Goal: Task Accomplishment & Management: Manage account settings

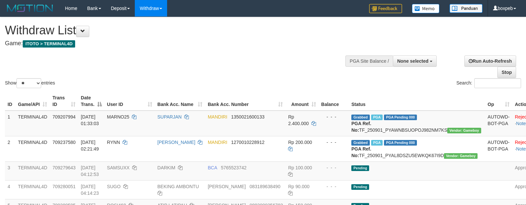
select select
select select "**"
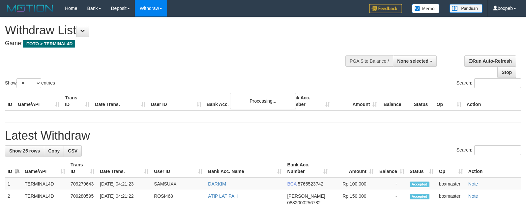
select select
select select "**"
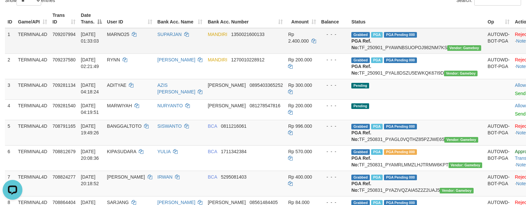
click at [411, 48] on td "Grabbed PGA PGA Pending 000 {"status":"000","data":{"unique_id":"1324-709207994…" at bounding box center [417, 41] width 136 height 26
copy td "TF_250901_PYAWNBSUOPOJ982NM7KS"
click at [181, 36] on link "SUPARJAN" at bounding box center [170, 34] width 24 height 5
click at [130, 35] on span "MARNO25" at bounding box center [118, 34] width 22 height 5
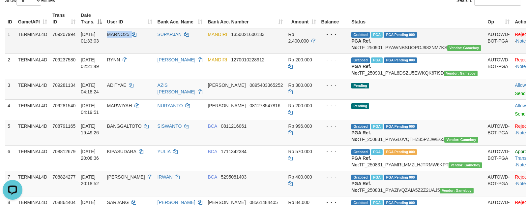
click at [130, 35] on span "MARNO25" at bounding box center [118, 34] width 22 height 5
copy td "MARNO25"
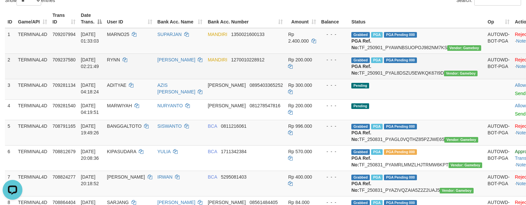
click at [411, 76] on td "Grabbed PGA PGA Pending 000 {"status":"000","data":{"unique_id":"1324-709237580…" at bounding box center [417, 65] width 136 height 25
copy td "TF_250901_PYAL8DSZU5EWKQK67I9D"
click at [120, 62] on span "RYNN" at bounding box center [113, 59] width 13 height 5
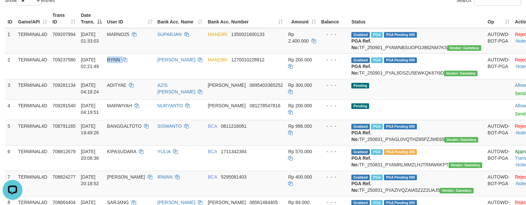
copy td "RYNN"
click at [419, 99] on td "Pending" at bounding box center [417, 89] width 136 height 20
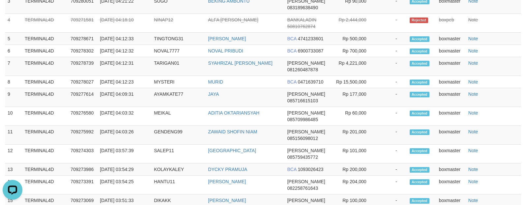
scroll to position [742, 0]
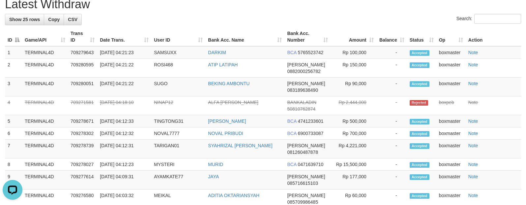
copy td "TARZAN21"
drag, startPoint x: 300, startPoint y: 140, endPoint x: 298, endPoint y: 136, distance: 4.6
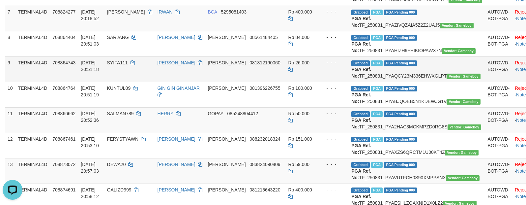
scroll to position [0, 0]
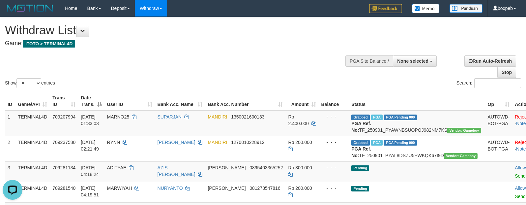
click at [259, 58] on div "Show ** ** ** *** entries Search:" at bounding box center [263, 53] width 526 height 72
select select
select select "**"
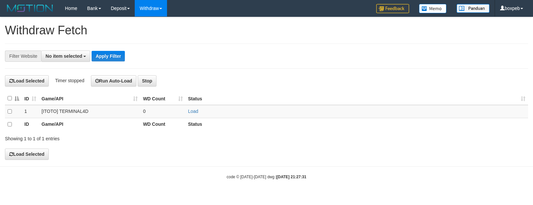
select select
click at [191, 109] on td "Load" at bounding box center [357, 111] width 343 height 13
click at [191, 112] on link "Load" at bounding box center [193, 110] width 10 height 5
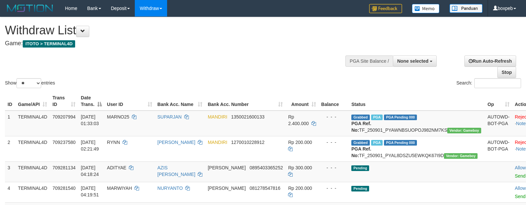
select select
select select "**"
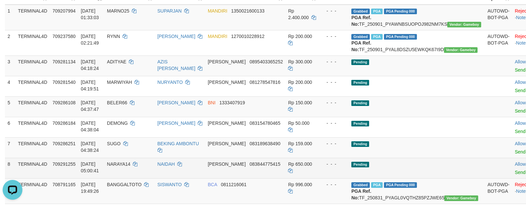
scroll to position [82, 0]
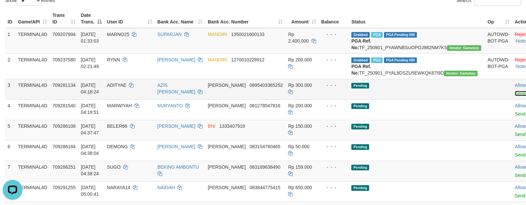
click at [515, 96] on link "Send PGA" at bounding box center [525, 93] width 21 height 5
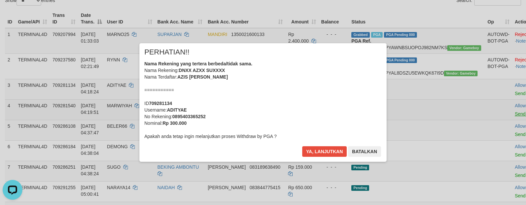
click at [387, 128] on div "× PERHATIAN!! Nama Rekening yang tertera berbeda/tidak sama. Nama Rekening: DNX…" at bounding box center [262, 102] width 247 height 118
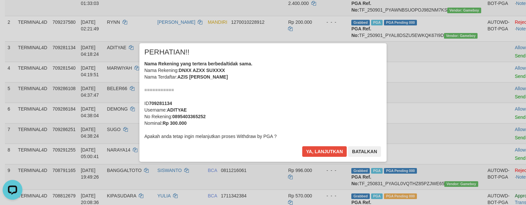
scroll to position [97, 0]
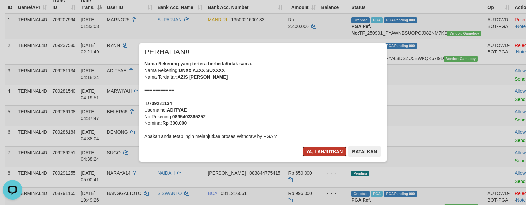
drag, startPoint x: 329, startPoint y: 147, endPoint x: 333, endPoint y: 148, distance: 3.4
click at [329, 147] on button "Ya, lanjutkan" at bounding box center [324, 151] width 45 height 11
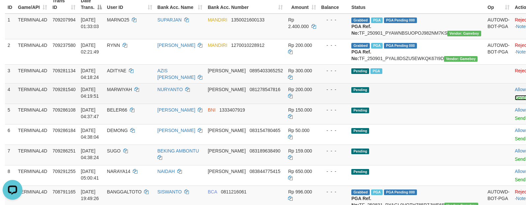
click at [515, 100] on link "Send PGA" at bounding box center [525, 97] width 21 height 5
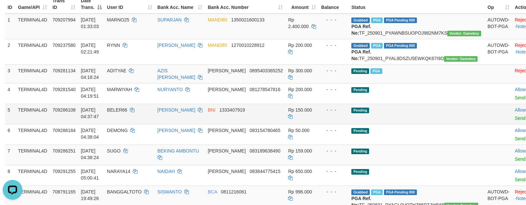
click at [515, 121] on link "Send PGA" at bounding box center [525, 117] width 21 height 5
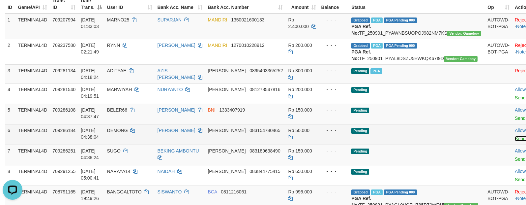
click at [515, 141] on link "Send PGA" at bounding box center [525, 138] width 21 height 5
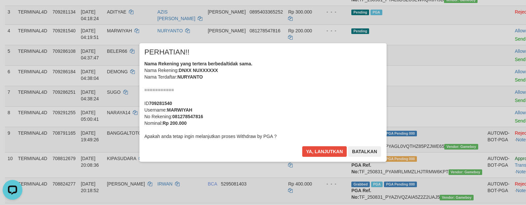
scroll to position [179, 0]
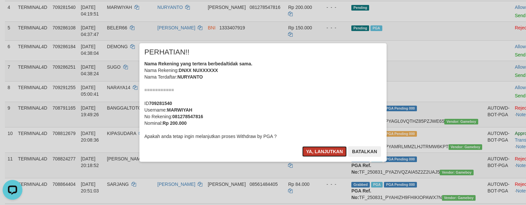
click at [323, 152] on button "Ya, lanjutkan" at bounding box center [324, 151] width 45 height 11
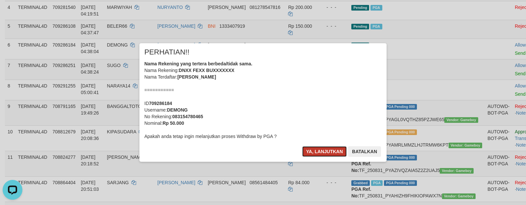
click at [322, 151] on button "Ya, lanjutkan" at bounding box center [324, 151] width 45 height 11
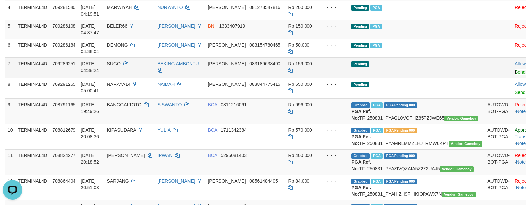
click at [515, 75] on link "Send PGA" at bounding box center [525, 71] width 21 height 5
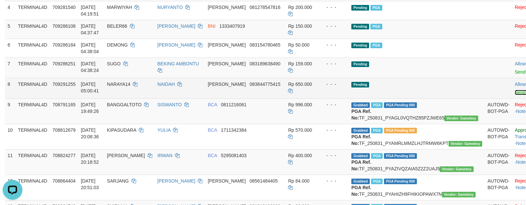
click at [515, 95] on link "Send PGA" at bounding box center [525, 92] width 21 height 5
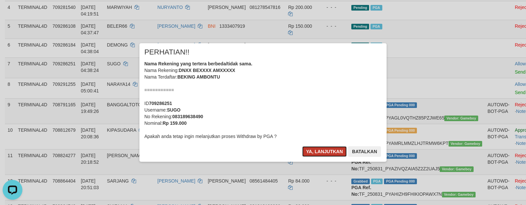
click at [303, 149] on button "Ya, lanjutkan" at bounding box center [324, 151] width 45 height 11
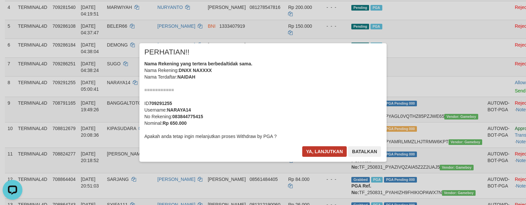
click at [317, 145] on div "× PERHATIAN!! Nama Rekening yang tertera berbeda/tidak sama. Nama Rekening: DNX…" at bounding box center [262, 102] width 247 height 118
click at [316, 148] on button "Ya, lanjutkan" at bounding box center [324, 151] width 45 height 11
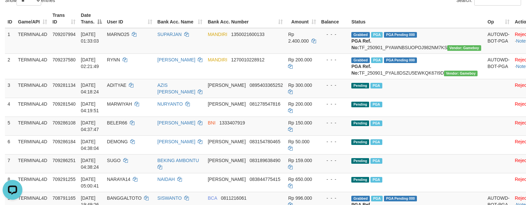
scroll to position [0, 0]
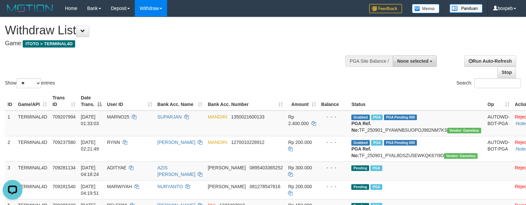
click at [428, 60] on span "None selected" at bounding box center [412, 60] width 31 height 5
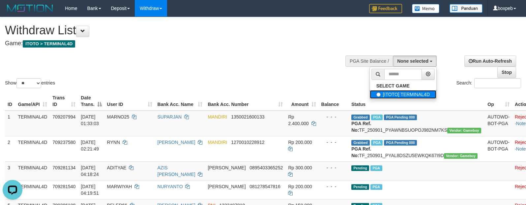
click at [405, 92] on label "[ITOTO] TERMINAL4D" at bounding box center [403, 94] width 67 height 9
select select "****"
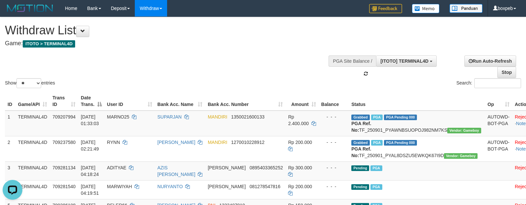
click at [347, 85] on div "Search:" at bounding box center [394, 84] width 253 height 12
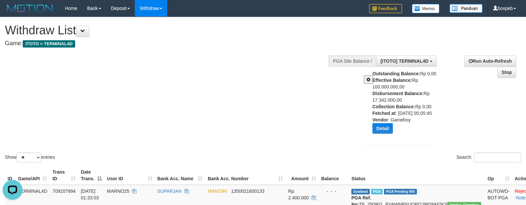
click at [365, 83] on button at bounding box center [368, 79] width 9 height 9
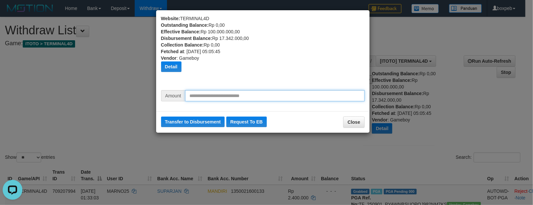
click at [291, 93] on input "text" at bounding box center [275, 95] width 180 height 11
type input "********"
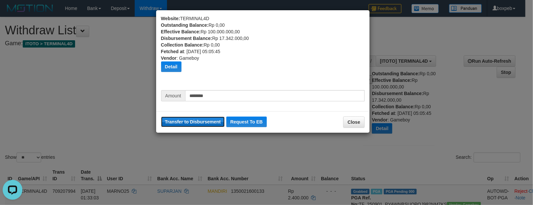
click at [189, 126] on button "Transfer to Disbursement" at bounding box center [193, 121] width 64 height 11
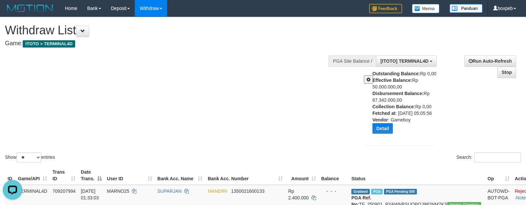
click at [220, 96] on div "Show ** ** ** *** entries Search:" at bounding box center [263, 90] width 526 height 146
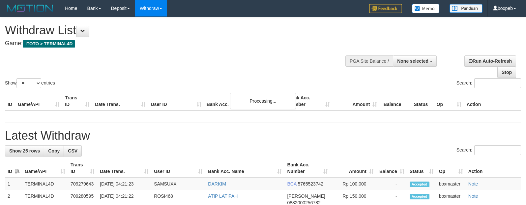
select select
select select "**"
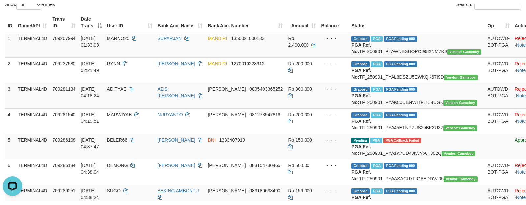
scroll to position [165, 0]
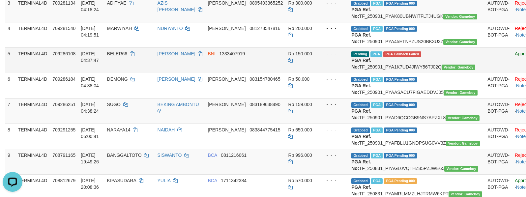
click at [114, 56] on span "BELER66" at bounding box center [117, 53] width 20 height 5
copy td "BELER66"
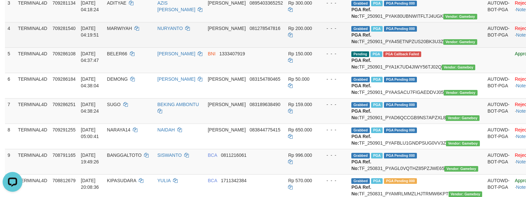
drag, startPoint x: 305, startPoint y: 66, endPoint x: 303, endPoint y: 60, distance: 6.2
click at [319, 47] on td "- - -" at bounding box center [334, 34] width 30 height 25
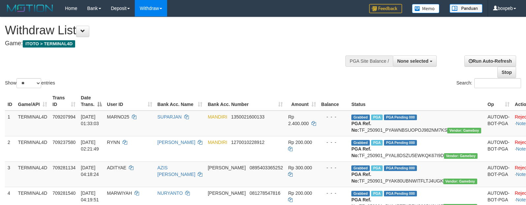
select select
select select "**"
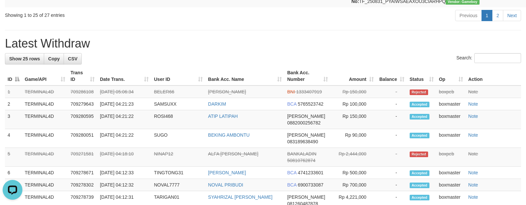
scroll to position [824, 0]
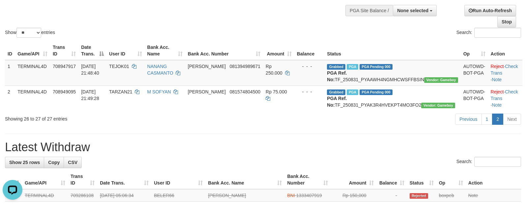
scroll to position [82, 0]
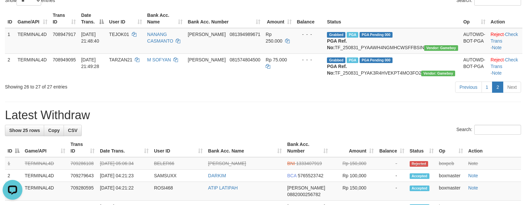
click at [253, 95] on div "Previous 1 2 Next" at bounding box center [372, 88] width 297 height 14
click at [77, 24] on th "Trans ID" at bounding box center [64, 18] width 28 height 19
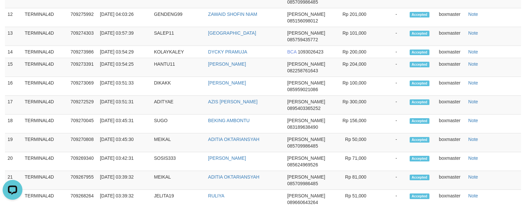
scroll to position [742, 0]
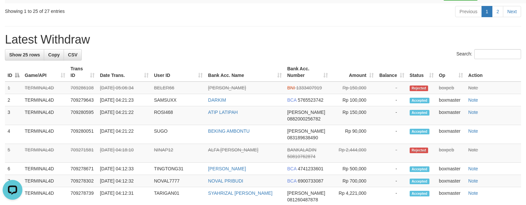
click at [173, 15] on div "Showing 1 to 25 of 27 entries" at bounding box center [109, 9] width 209 height 9
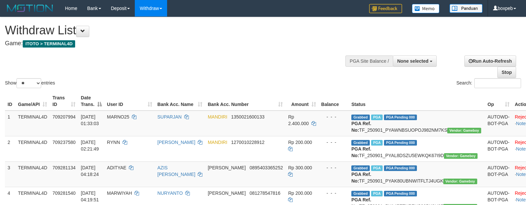
select select
select select "**"
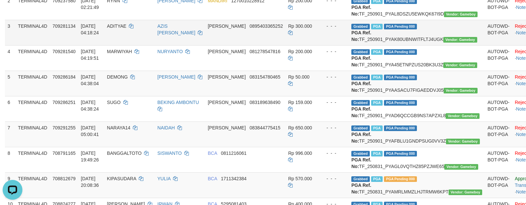
scroll to position [165, 0]
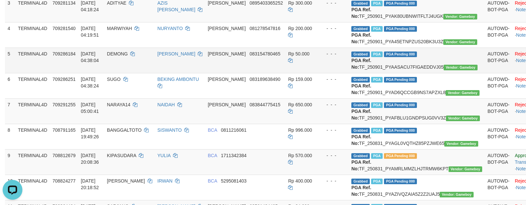
click at [125, 56] on span "DEMONG" at bounding box center [117, 53] width 21 height 5
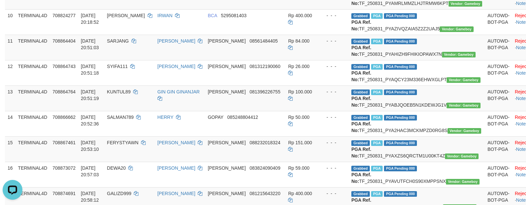
scroll to position [0, 0]
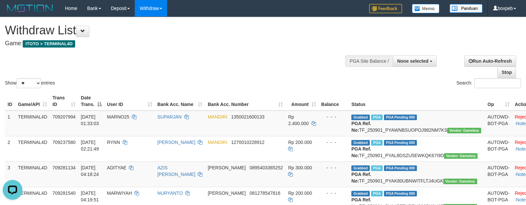
drag, startPoint x: 275, startPoint y: 58, endPoint x: 271, endPoint y: 48, distance: 10.7
click at [275, 58] on div "Show ** ** ** *** entries Search:" at bounding box center [263, 53] width 526 height 72
click at [297, 69] on div "Show ** ** ** *** entries Search:" at bounding box center [263, 53] width 526 height 72
select select
select select "**"
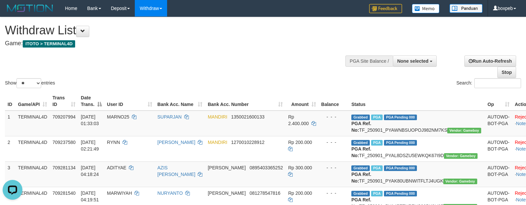
click at [283, 80] on div "Search:" at bounding box center [394, 84] width 253 height 12
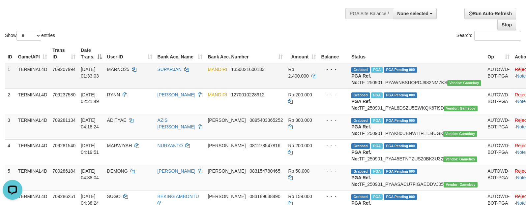
scroll to position [82, 0]
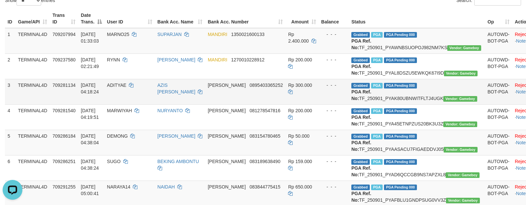
click at [410, 104] on td "Grabbed PGA PGA Pending 000 {"status":"000","data":{"unique_id":"1324-709281134…" at bounding box center [417, 91] width 136 height 25
copy td "TF_250901_PYAK80UBNWITFLTJ4UGK"
click at [114, 97] on td "ADITYAE" at bounding box center [130, 91] width 50 height 25
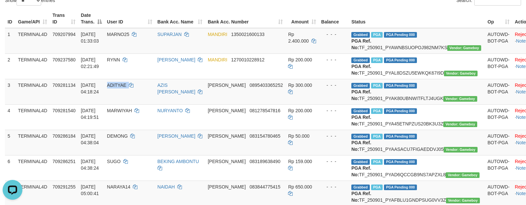
copy td "ADITYAE"
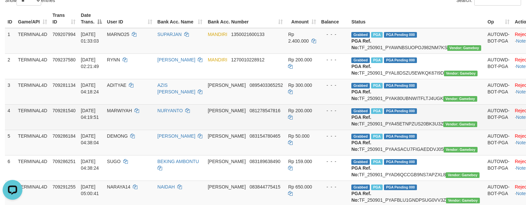
click at [411, 130] on td "Grabbed PGA PGA Pending 000 {"status":"000","data":{"unique_id":"1324-709281540…" at bounding box center [417, 116] width 136 height 25
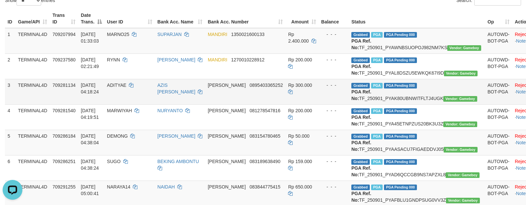
copy td "TF_250901_PYA45ETNPZUS20BK3U3Z"
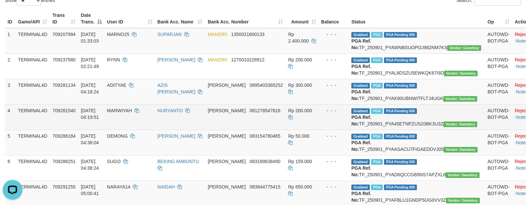
click at [130, 128] on td "MARWIYAH" at bounding box center [130, 116] width 50 height 25
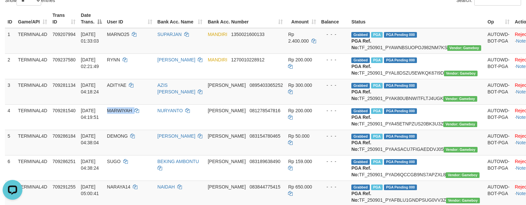
copy td "MARWIYAH"
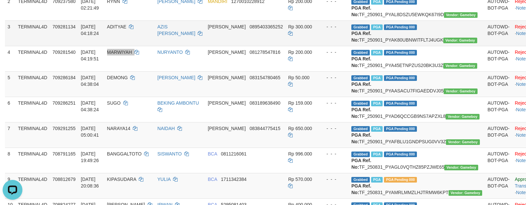
scroll to position [165, 0]
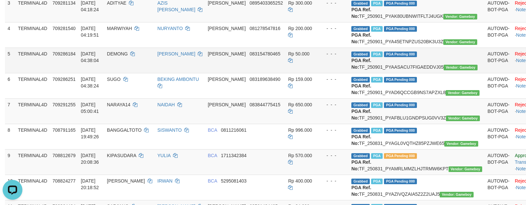
click at [392, 73] on td "Grabbed PGA PGA Pending 000 {"status":"000","data":{"unique_id":"1324-709286184…" at bounding box center [417, 59] width 136 height 25
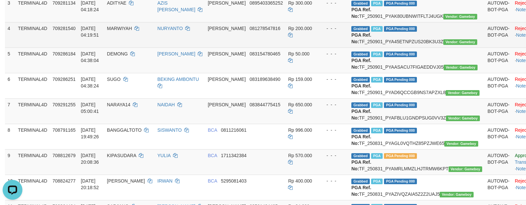
copy td "TF_250901_PYAASACU7FIGAEDDVJ05"
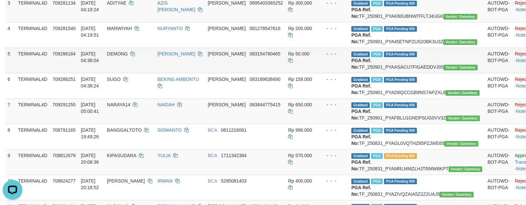
click at [121, 56] on span "DEMONG" at bounding box center [117, 53] width 21 height 5
copy td "DEMONG"
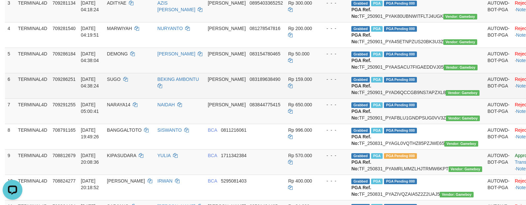
click at [404, 98] on td "Grabbed PGA PGA Pending 000 {"status":"000","data":{"unique_id":"1324-709286251…" at bounding box center [417, 85] width 136 height 25
copy td "TF_250901_PYAD6QCCGB9NS7APZXL8"
click at [121, 82] on span "SUGO" at bounding box center [114, 78] width 14 height 5
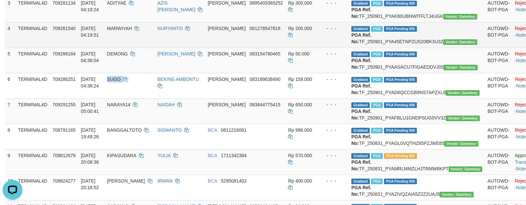
copy td "SUGO"
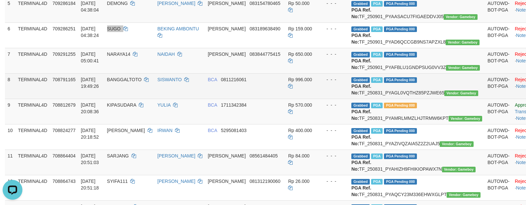
scroll to position [247, 0]
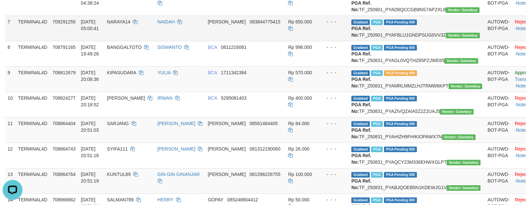
click at [407, 41] on td "Grabbed PGA PGA Pending 000 {"status":"000","data":{"unique_id":"1324-709291255…" at bounding box center [417, 27] width 136 height 25
copy td "TF_250901_PYAFBLU1GNDPSUG0VV3Z"
click at [131, 24] on span "NARAYA14" at bounding box center [118, 21] width 23 height 5
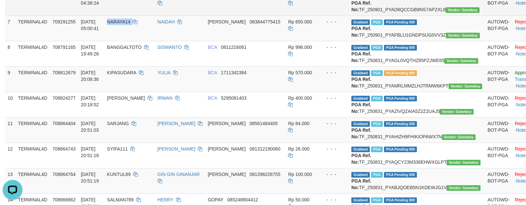
copy td "NARAYA14"
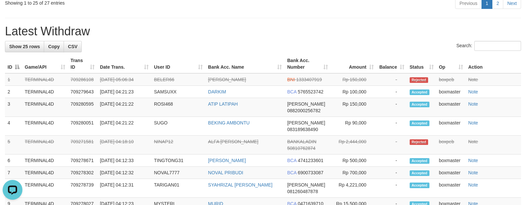
scroll to position [824, 0]
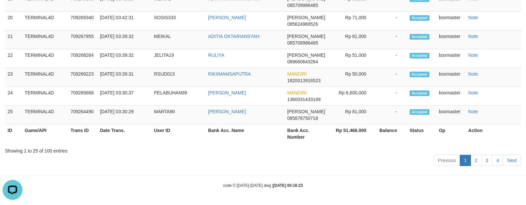
scroll to position [81, 0]
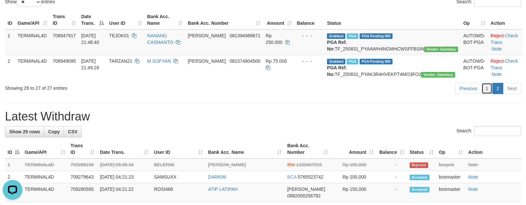
click at [484, 94] on link "1" at bounding box center [487, 88] width 11 height 11
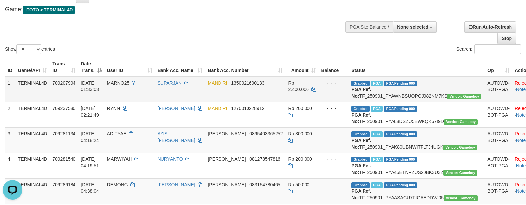
scroll to position [0, 0]
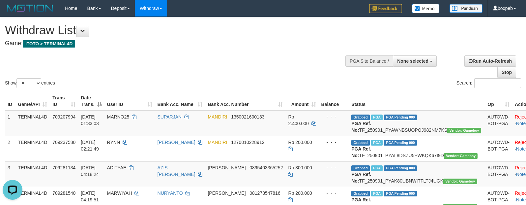
click at [247, 50] on div at bounding box center [263, 50] width 516 height 0
click at [271, 60] on div "Show ** ** ** *** entries Search:" at bounding box center [263, 53] width 526 height 72
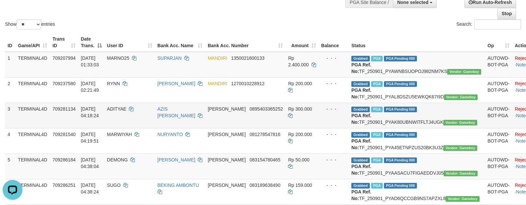
scroll to position [82, 0]
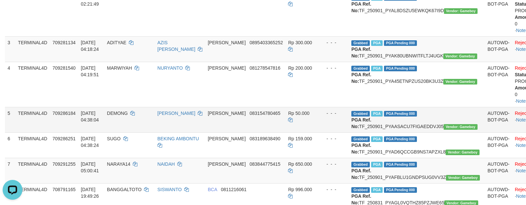
drag, startPoint x: 498, startPoint y: 95, endPoint x: 498, endPoint y: 100, distance: 4.6
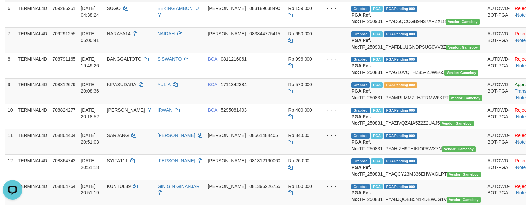
scroll to position [412, 0]
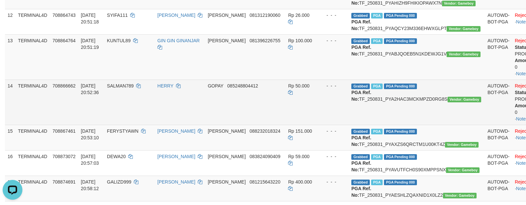
scroll to position [494, 0]
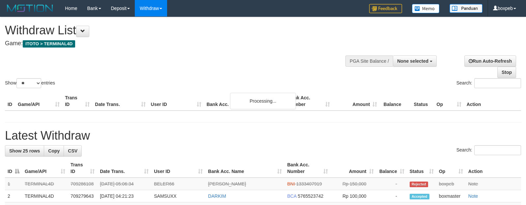
select select
select select "**"
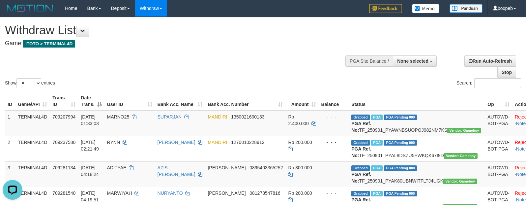
click at [299, 66] on div "Show ** ** ** *** entries Search:" at bounding box center [263, 53] width 526 height 72
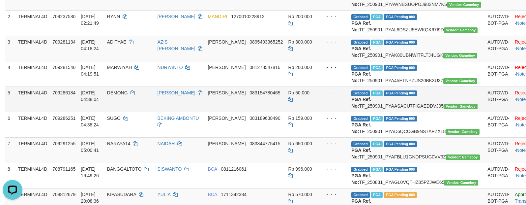
scroll to position [247, 0]
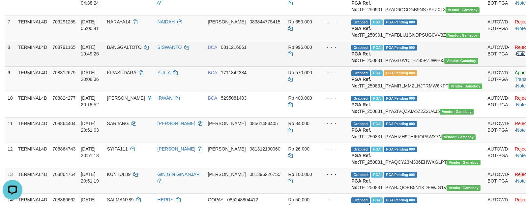
click at [516, 56] on link "Note" at bounding box center [521, 53] width 10 height 5
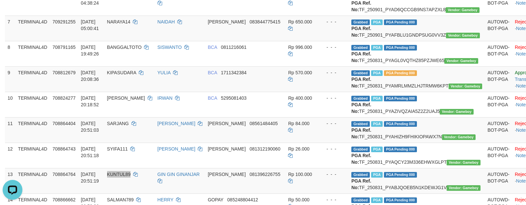
scroll to position [165, 0]
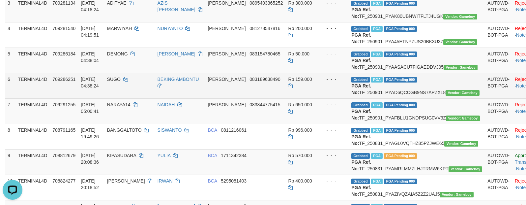
click at [411, 98] on td "Grabbed PGA PGA Pending 000 {"status":"000","data":{"unique_id":"1324-709286251…" at bounding box center [417, 85] width 136 height 25
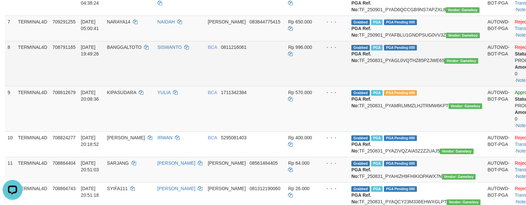
scroll to position [330, 0]
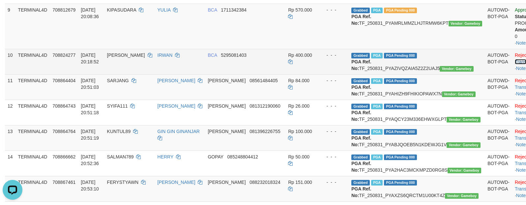
click at [515, 64] on link "Check Trans" at bounding box center [528, 58] width 27 height 12
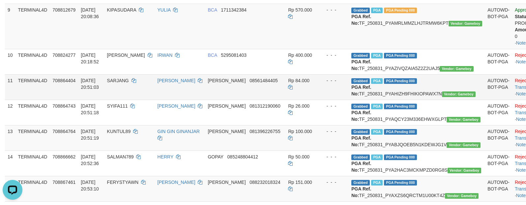
scroll to position [343, 0]
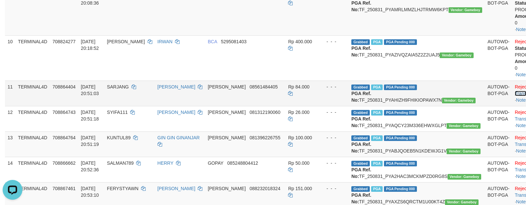
click at [515, 96] on link "Check Trans" at bounding box center [528, 90] width 27 height 12
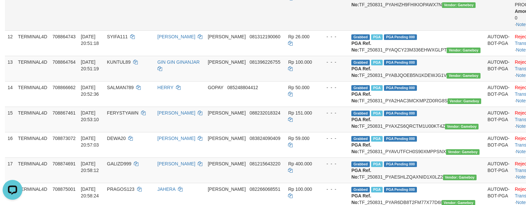
scroll to position [521, 0]
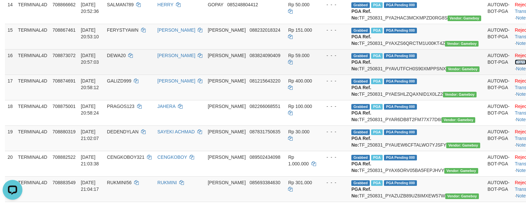
click at [515, 65] on link "Check Trans" at bounding box center [528, 59] width 27 height 12
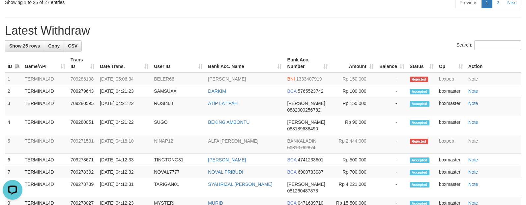
scroll to position [851, 0]
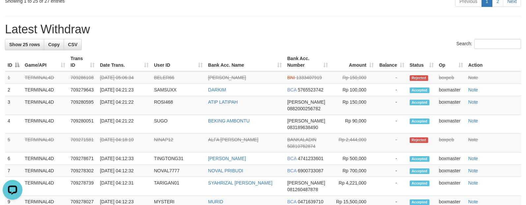
drag, startPoint x: 502, startPoint y: 106, endPoint x: 505, endPoint y: 103, distance: 4.2
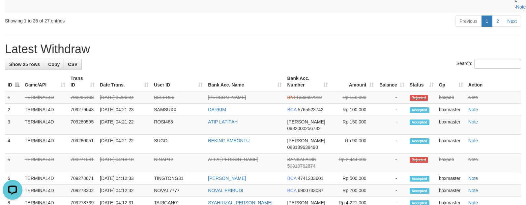
click at [387, 29] on div "Previous 1 2 Next" at bounding box center [372, 22] width 297 height 14
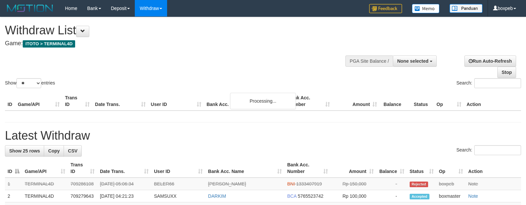
select select
select select "**"
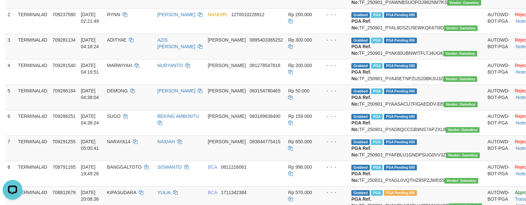
scroll to position [210, 0]
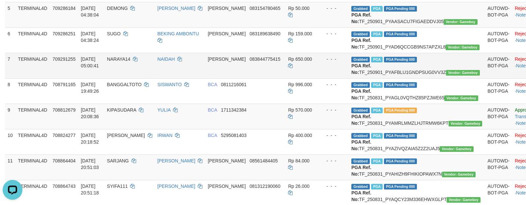
click at [124, 62] on span "NARAYA14" at bounding box center [118, 58] width 23 height 5
copy td "NARAYA14"
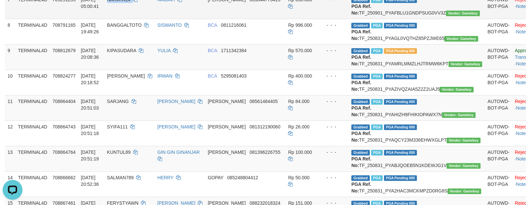
scroll to position [292, 0]
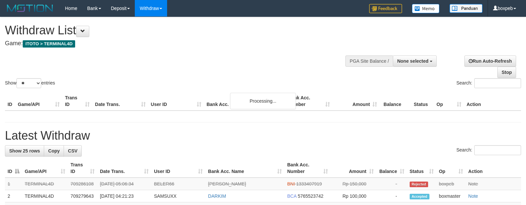
select select
select select "**"
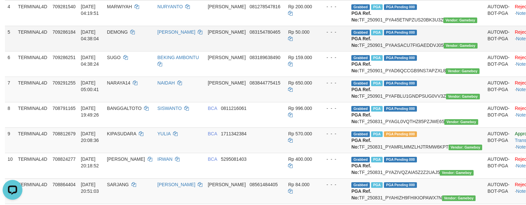
scroll to position [210, 0]
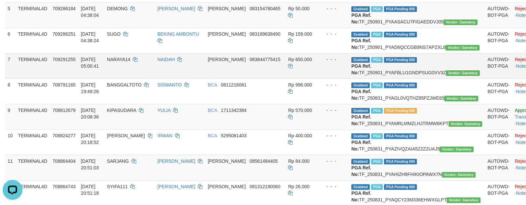
click at [128, 62] on span "NARAYA14" at bounding box center [118, 59] width 23 height 5
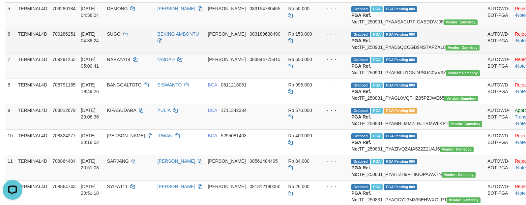
click at [118, 37] on span "SUGO" at bounding box center [114, 33] width 14 height 5
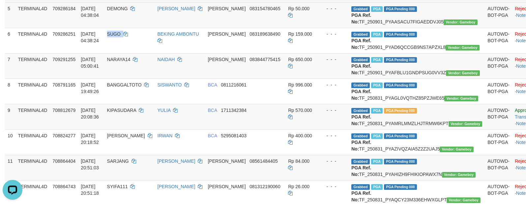
copy td "SUGO"
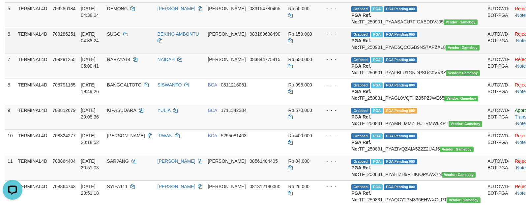
click at [413, 53] on td "Grabbed PGA PGA Pending 000 {"status":"000","data":{"unique_id":"1324-709286251…" at bounding box center [417, 40] width 136 height 25
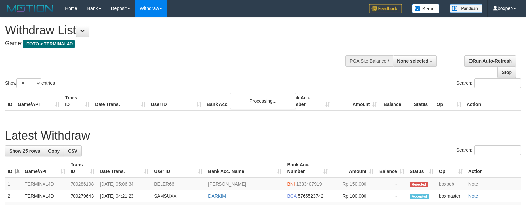
select select
select select "**"
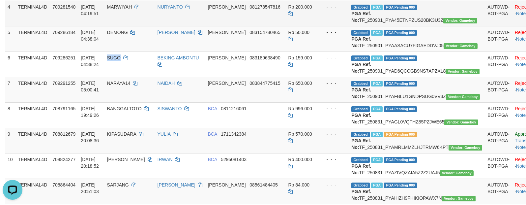
scroll to position [210, 0]
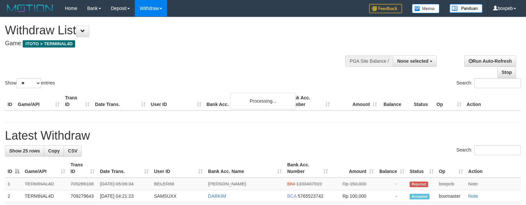
select select
select select "**"
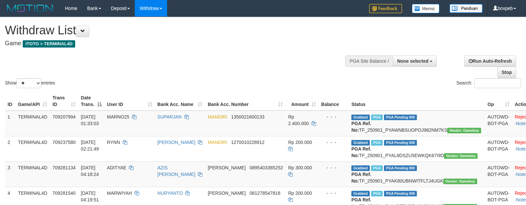
click at [244, 71] on div "Show ** ** ** *** entries Search:" at bounding box center [263, 53] width 526 height 72
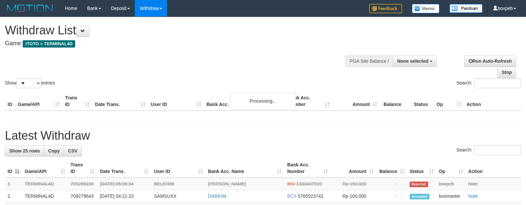
select select
select select "**"
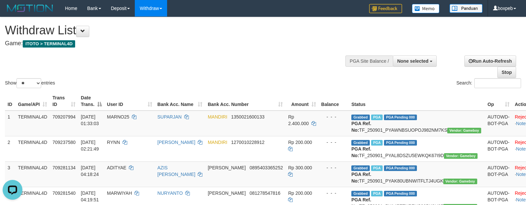
click at [296, 66] on div "Show ** ** ** *** entries Search:" at bounding box center [263, 53] width 526 height 72
click at [388, 27] on div "Show ** ** ** *** entries Search:" at bounding box center [263, 53] width 526 height 72
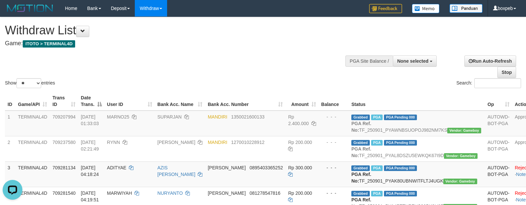
drag, startPoint x: 238, startPoint y: 40, endPoint x: 234, endPoint y: 40, distance: 4.0
click at [238, 40] on h4 "Game: ITOTO > TERMINAL4D" at bounding box center [174, 43] width 339 height 7
click at [246, 58] on div "Show ** ** ** *** entries Search:" at bounding box center [263, 53] width 526 height 72
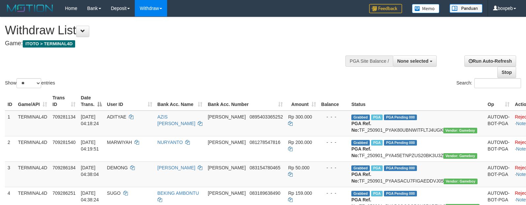
select select
select select "**"
click at [279, 60] on div "Show ** ** ** *** entries Search:" at bounding box center [263, 53] width 526 height 72
click at [285, 67] on div "Show ** ** ** *** entries Search:" at bounding box center [263, 53] width 526 height 72
click at [233, 45] on h4 "Game: ITOTO > TERMINAL4D" at bounding box center [174, 43] width 339 height 7
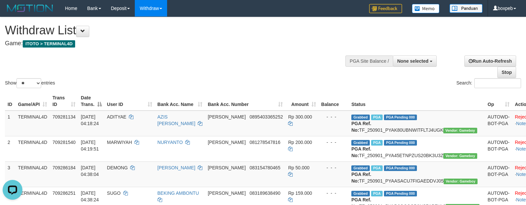
click at [279, 82] on div "Search:" at bounding box center [394, 84] width 253 height 12
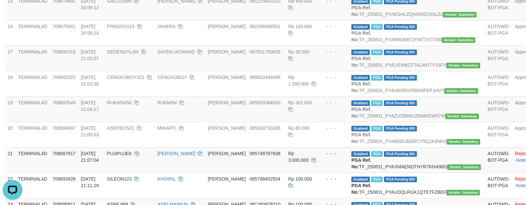
scroll to position [494, 0]
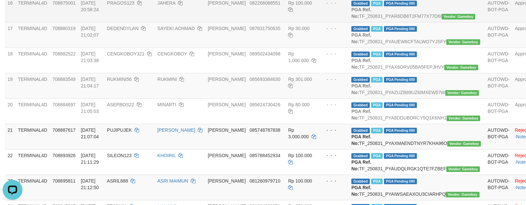
click at [320, 22] on td "- - -" at bounding box center [334, 9] width 30 height 25
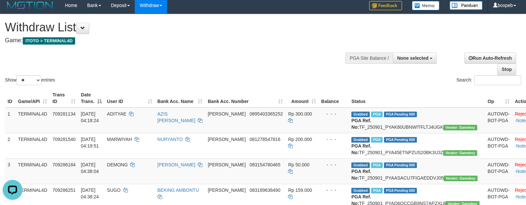
scroll to position [0, 0]
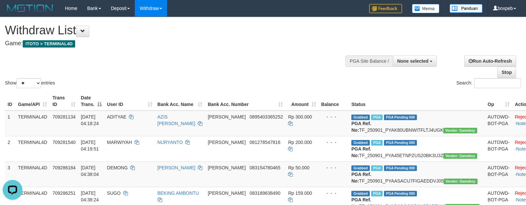
click at [307, 68] on div "Show ** ** ** *** entries Search:" at bounding box center [263, 53] width 526 height 72
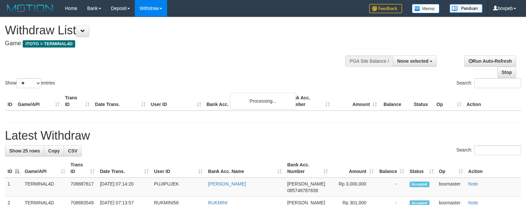
select select
select select "**"
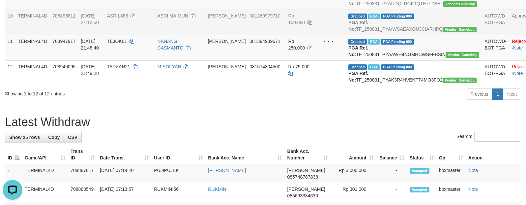
scroll to position [330, 0]
click at [315, 35] on td "- - -" at bounding box center [330, 21] width 30 height 25
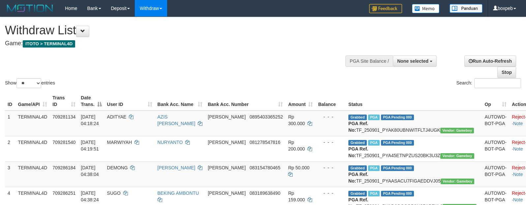
select select
select select "**"
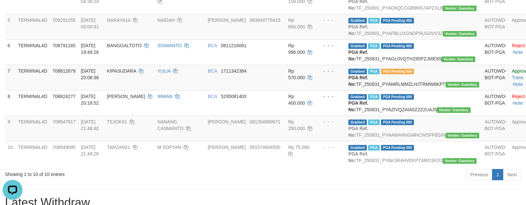
scroll to position [165, 0]
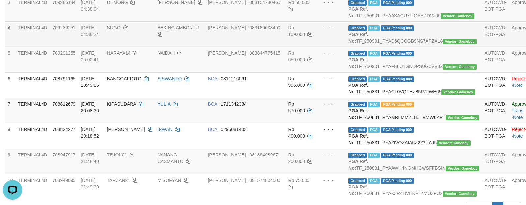
click at [285, 47] on td "Rp 159.000" at bounding box center [300, 33] width 30 height 25
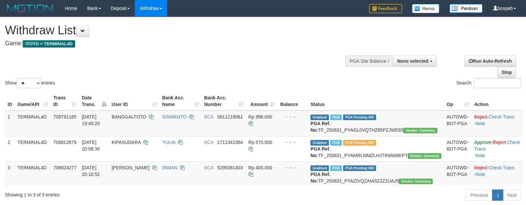
select select
select select "**"
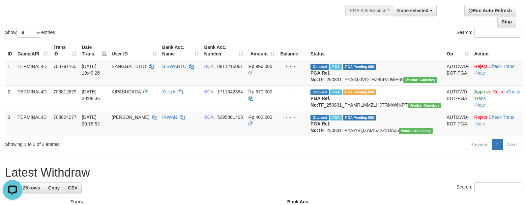
scroll to position [18, 0]
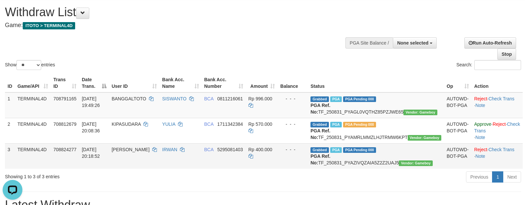
click at [135, 152] on span "[PERSON_NAME]" at bounding box center [131, 149] width 38 height 5
copy td "[PERSON_NAME]"
drag, startPoint x: 531, startPoint y: 118, endPoint x: 323, endPoint y: 34, distance: 224.2
click at [323, 34] on div "Show ** ** ** *** entries Search:" at bounding box center [263, 35] width 526 height 72
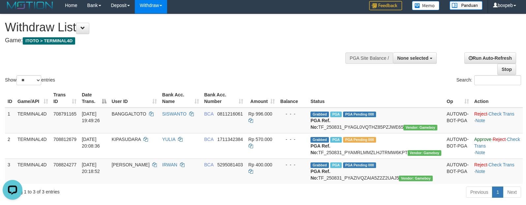
scroll to position [0, 0]
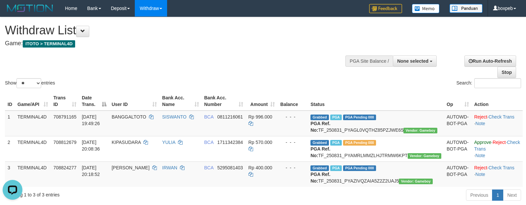
click at [324, 36] on h1 "Withdraw List" at bounding box center [174, 30] width 339 height 13
click at [310, 91] on div "ID Game/API Trans ID Date Trans. User ID Bank Acc. Name Bank Acc. Number Amount…" at bounding box center [263, 139] width 526 height 99
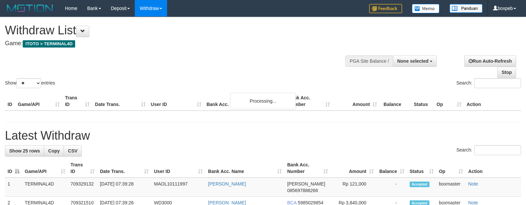
select select
select select "**"
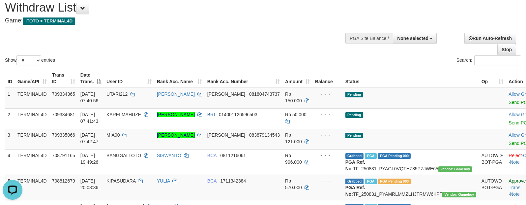
scroll to position [82, 0]
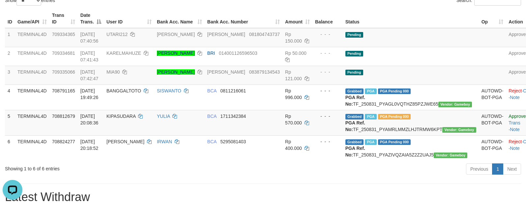
drag, startPoint x: 436, startPoint y: 73, endPoint x: 344, endPoint y: 3, distance: 115.6
click at [479, 73] on td at bounding box center [492, 75] width 27 height 19
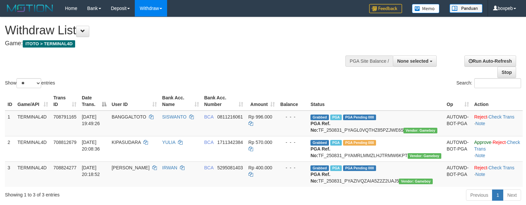
select select
select select "**"
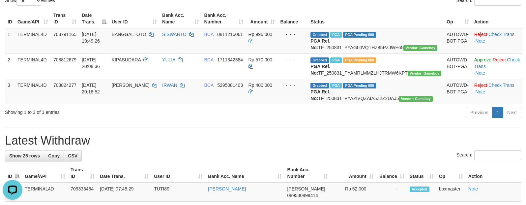
click at [255, 120] on div "Previous 1 Next" at bounding box center [372, 113] width 297 height 14
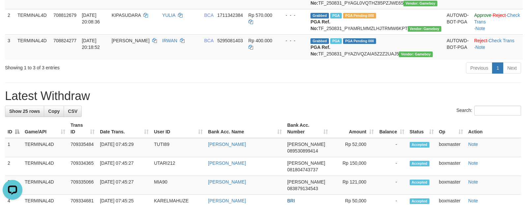
scroll to position [82, 0]
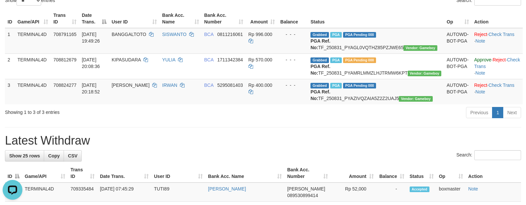
click at [229, 120] on div "Previous 1 Next" at bounding box center [372, 113] width 297 height 14
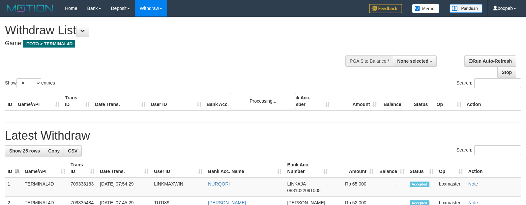
select select
select select "**"
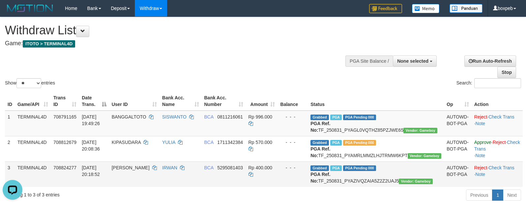
scroll to position [82, 0]
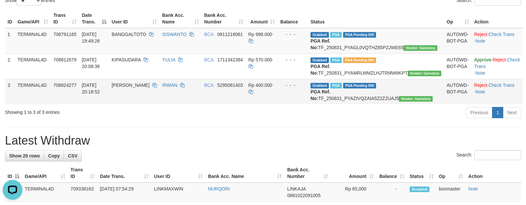
click at [126, 88] on span "[PERSON_NAME]" at bounding box center [131, 84] width 38 height 5
click at [215, 120] on div "Showing 1 to 3 of 3 entries Previous 1 Next" at bounding box center [263, 113] width 526 height 14
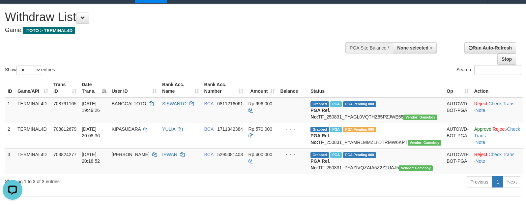
scroll to position [0, 0]
